Goal: Transaction & Acquisition: Book appointment/travel/reservation

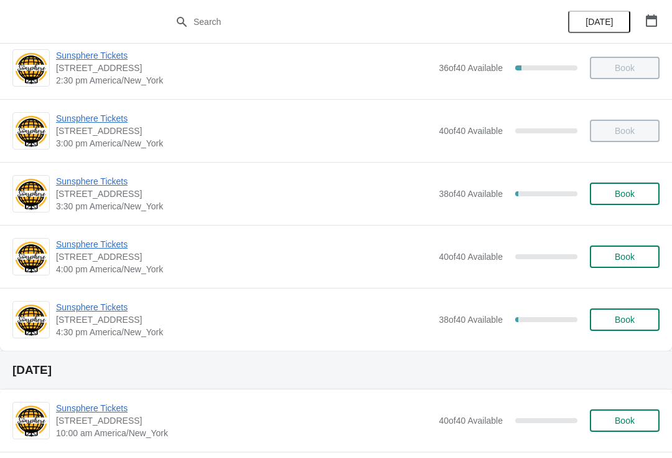
scroll to position [535, 0]
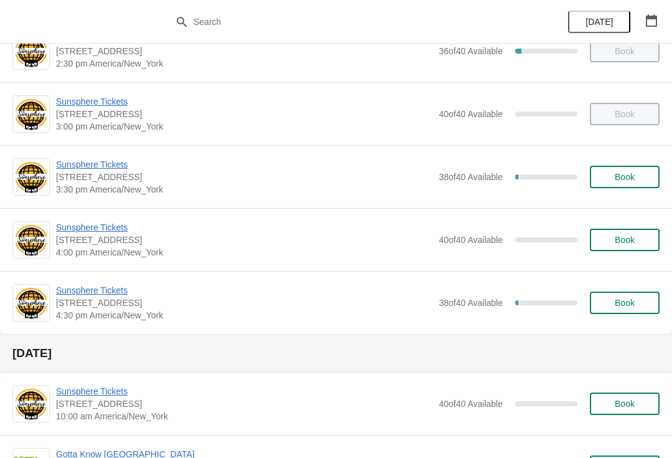
click at [101, 288] on span "Sunsphere Tickets" at bounding box center [244, 290] width 377 height 12
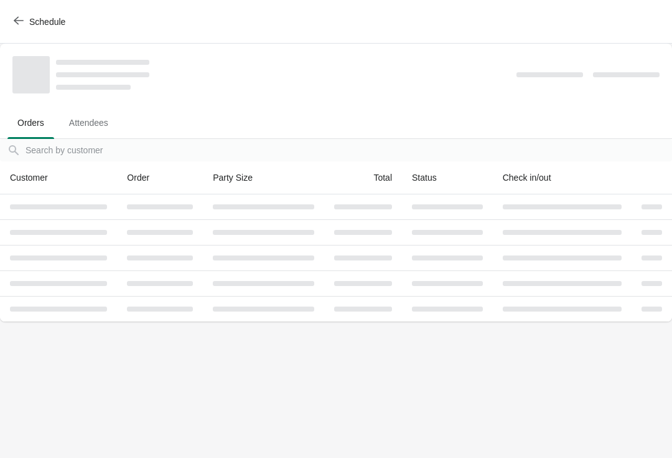
scroll to position [0, 0]
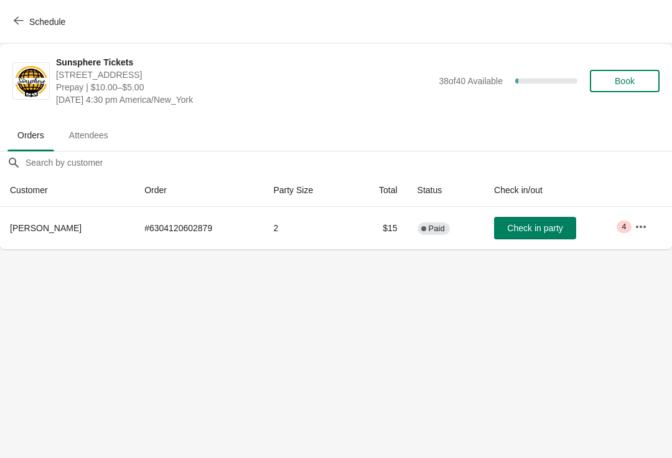
click at [547, 228] on span "Check in party" at bounding box center [534, 228] width 55 height 10
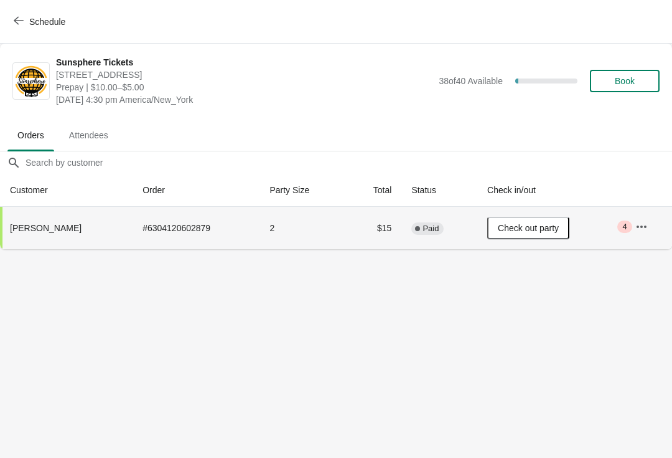
click at [43, 26] on span "Schedule" at bounding box center [47, 22] width 36 height 10
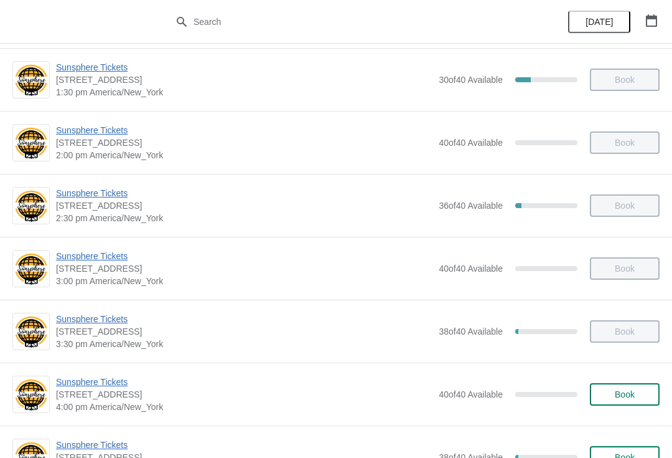
scroll to position [391, 0]
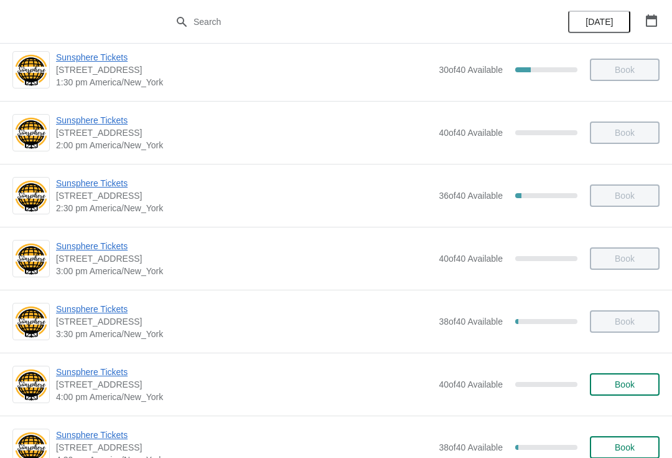
click at [613, 384] on span "Book" at bounding box center [624, 384] width 47 height 10
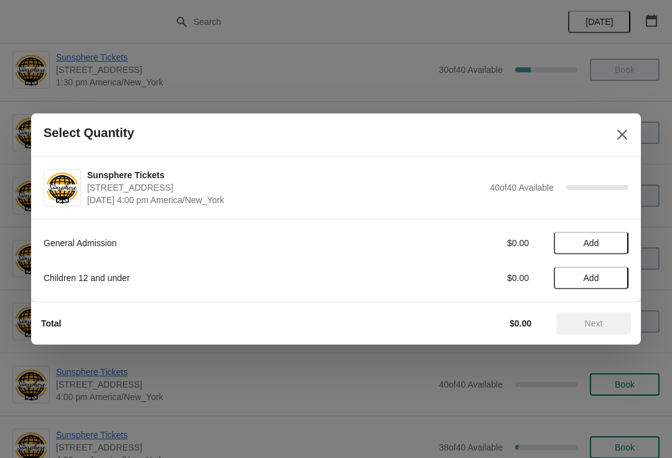
click at [620, 247] on button "Add" at bounding box center [591, 243] width 75 height 22
click at [618, 242] on icon at bounding box center [612, 243] width 13 height 13
click at [618, 247] on icon at bounding box center [612, 243] width 13 height 13
click at [618, 243] on icon at bounding box center [612, 243] width 13 height 13
click at [618, 242] on icon at bounding box center [612, 243] width 13 height 13
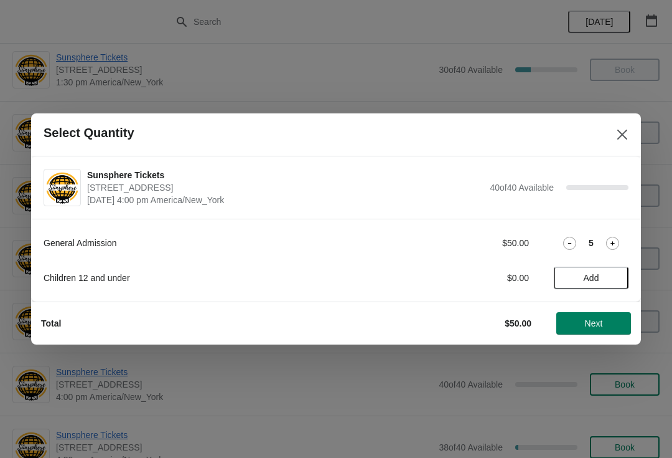
click at [575, 242] on icon at bounding box center [569, 243] width 13 height 13
click at [588, 315] on button "Next" at bounding box center [594, 323] width 75 height 22
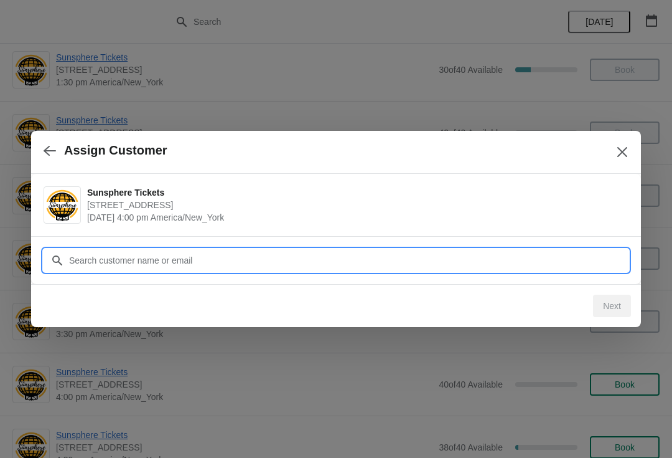
click at [553, 263] on input "Customer" at bounding box center [348, 260] width 560 height 22
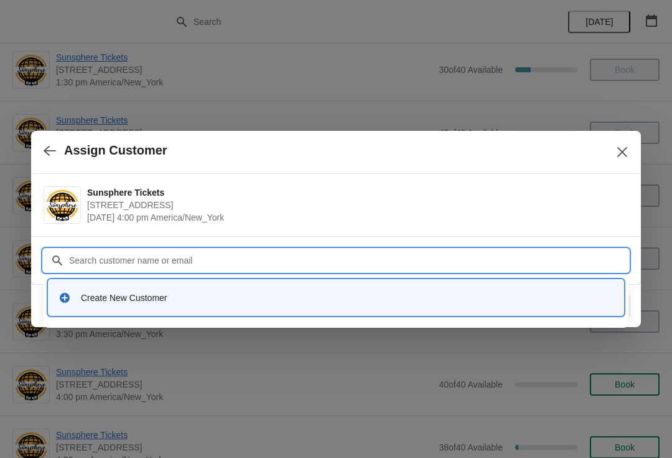
click at [322, 313] on div "Create New Customer" at bounding box center [336, 297] width 575 height 35
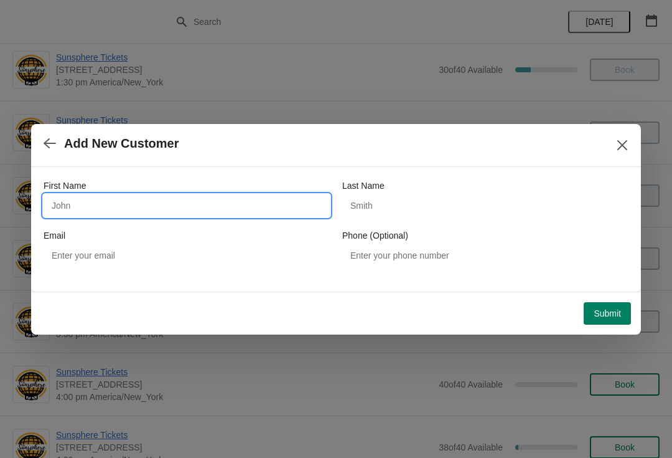
click at [160, 216] on input "First Name" at bounding box center [187, 205] width 286 height 22
type input "W"
click at [594, 303] on button "Submit" at bounding box center [607, 313] width 47 height 22
